Goal: Task Accomplishment & Management: Manage account settings

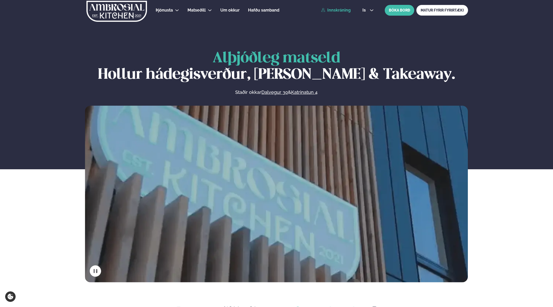
click at [341, 10] on link "Innskráning" at bounding box center [336, 10] width 30 height 5
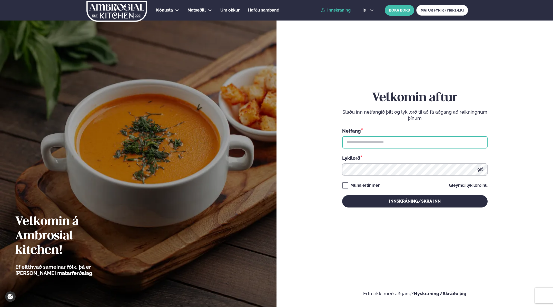
click at [388, 139] on input "text" at bounding box center [414, 142] width 145 height 12
type input "*"
type input "**********"
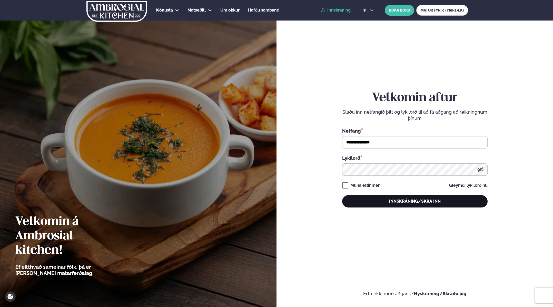
click at [401, 199] on button "Innskráning/Skrá inn" at bounding box center [414, 201] width 145 height 12
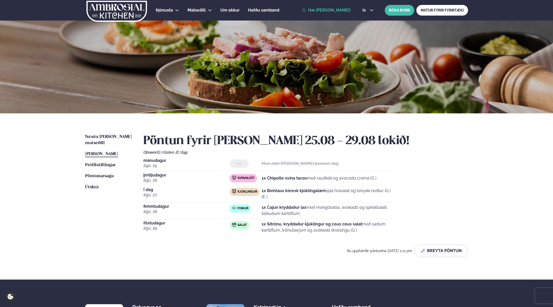
click at [415, 180] on div "[DATE] --- Mun ekki [PERSON_NAME] þennan dag [DATE] Svínakjöt 1x Chipotle svína…" at bounding box center [305, 197] width 325 height 77
click at [442, 254] on button "Breyta Pöntun" at bounding box center [442, 251] width 54 height 12
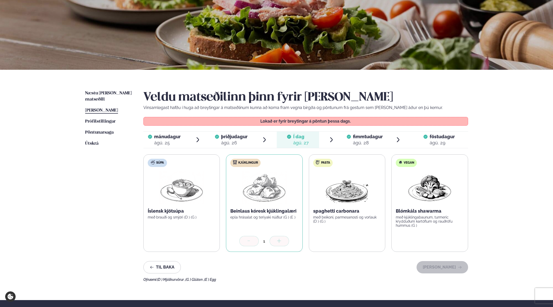
scroll to position [51, 0]
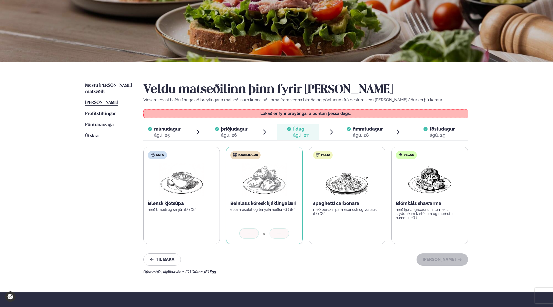
click at [376, 140] on div "mánudagur mán. [DATE] þriðjudagur þri. [DATE] Í dag Í d. [DATE] fimmtudagur fim…" at bounding box center [305, 132] width 325 height 17
click at [374, 136] on div "ágú. 28" at bounding box center [368, 135] width 30 height 6
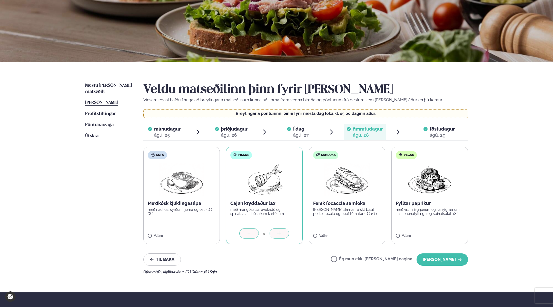
click at [252, 235] on div at bounding box center [249, 233] width 20 height 10
click at [372, 257] on label "Ég mun ekki [PERSON_NAME] daginn" at bounding box center [372, 259] width 82 height 5
click at [447, 258] on button "[PERSON_NAME]" at bounding box center [443, 260] width 52 height 12
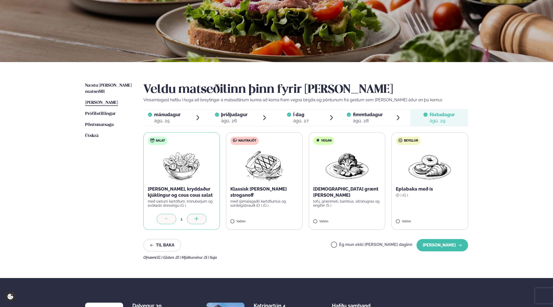
click at [352, 246] on label "Ég mun ekki [PERSON_NAME] daginn" at bounding box center [372, 245] width 82 height 5
click at [441, 242] on button "[PERSON_NAME]" at bounding box center [443, 245] width 52 height 12
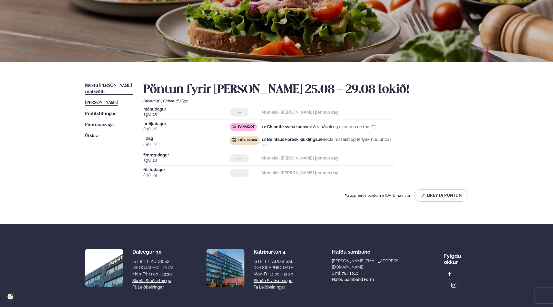
click at [121, 88] on link "Næstu [PERSON_NAME] matseðill Næsta vika" at bounding box center [109, 89] width 48 height 12
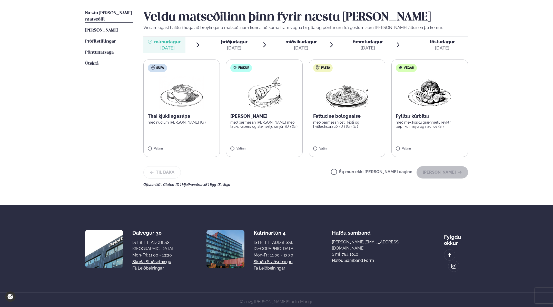
scroll to position [126, 0]
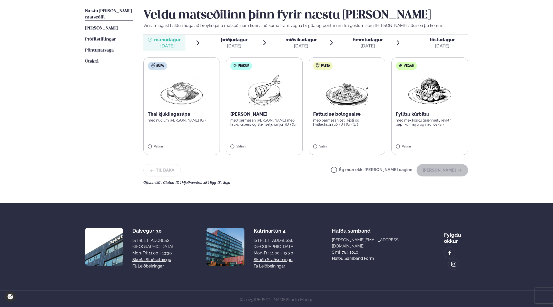
click at [370, 172] on label "Ég mun ekki [PERSON_NAME] daginn" at bounding box center [372, 170] width 82 height 5
click at [427, 168] on button "[PERSON_NAME]" at bounding box center [443, 170] width 52 height 12
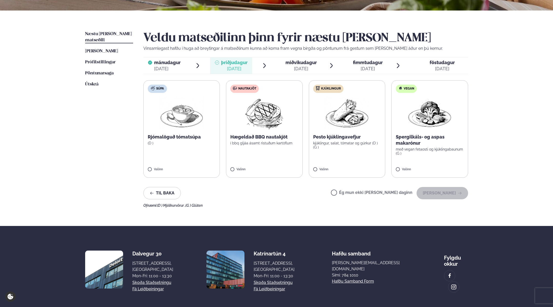
scroll to position [102, 0]
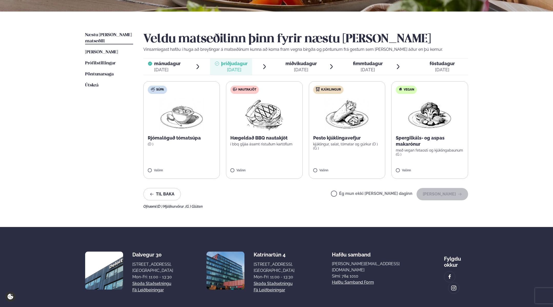
click at [343, 160] on label "Kjúklingur Pesto kjúklingavefjur kjúklingur, salat, tómatar og gúrkur (D ) (G )…" at bounding box center [347, 130] width 77 height 98
click at [254, 153] on label "Nautakjöt Hægeldað BBQ nautakjöt í bbq gljáa ásamt ristuðum kartöflum Valinn" at bounding box center [264, 130] width 77 height 98
click at [336, 171] on div at bounding box center [332, 168] width 20 height 10
click at [445, 192] on button "[PERSON_NAME]" at bounding box center [443, 194] width 52 height 12
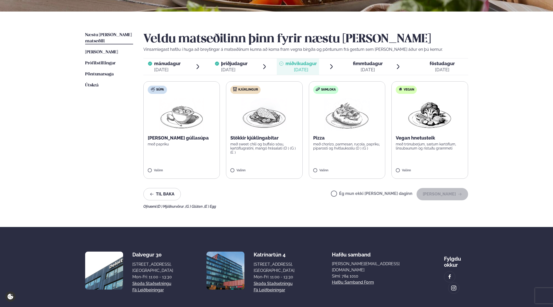
click at [274, 144] on p "með sweet chili og buffalo sósu, kartöflugratíni, mangó hrásalati (D ) (G ) (E )" at bounding box center [264, 148] width 68 height 12
click at [442, 191] on button "[PERSON_NAME]" at bounding box center [443, 194] width 52 height 12
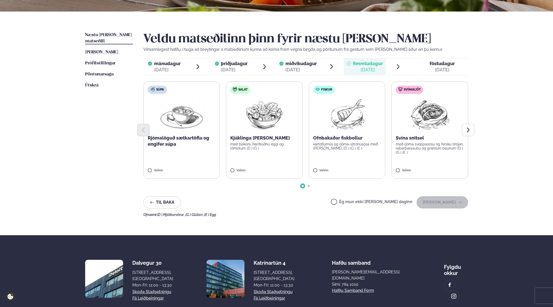
click at [332, 158] on label "Fiskur Ofnbakaðar fiskbollur kartöflumús og rjóma-sítrónusósa með [PERSON_NAME]…" at bounding box center [347, 130] width 77 height 98
click at [442, 203] on button "[PERSON_NAME]" at bounding box center [443, 202] width 52 height 12
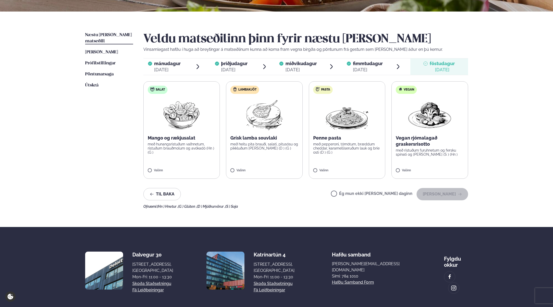
click at [267, 155] on label "Lambakjöt Grísk lamba souvlaki með heitu pita brauði, salati, pitusósu og pikkl…" at bounding box center [264, 130] width 77 height 98
click at [454, 193] on button "[PERSON_NAME]" at bounding box center [443, 194] width 52 height 12
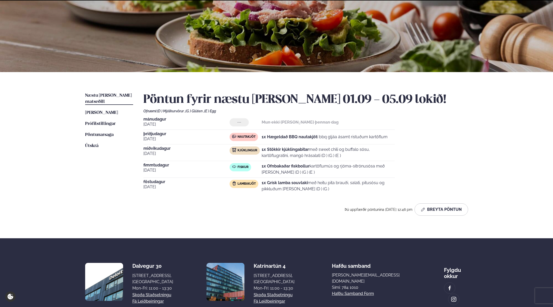
scroll to position [76, 0]
